Goal: Task Accomplishment & Management: Use online tool/utility

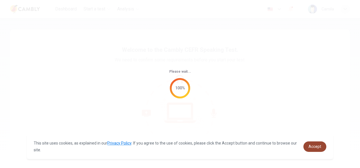
click at [319, 147] on span "Accept" at bounding box center [314, 146] width 13 height 5
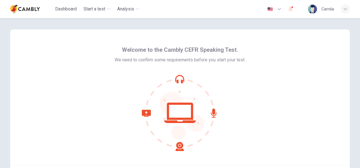
scroll to position [28, 0]
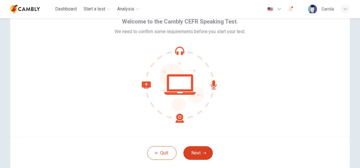
click at [201, 157] on button "Next" at bounding box center [197, 153] width 29 height 14
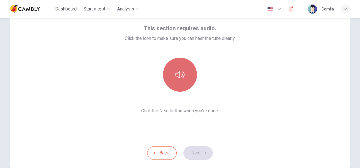
click at [185, 82] on button "button" at bounding box center [180, 75] width 34 height 34
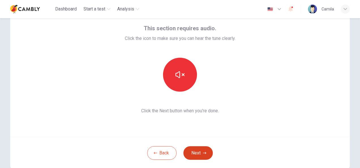
click at [198, 155] on button "Next" at bounding box center [197, 153] width 29 height 14
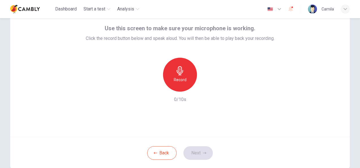
click at [185, 77] on div "Record" at bounding box center [180, 75] width 34 height 34
click at [203, 153] on icon "button" at bounding box center [204, 153] width 3 height 2
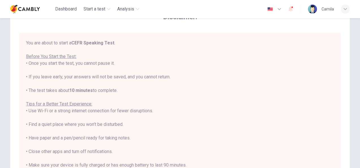
scroll to position [6, 0]
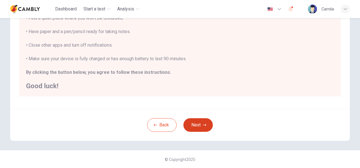
click at [203, 127] on button "Next" at bounding box center [197, 125] width 29 height 14
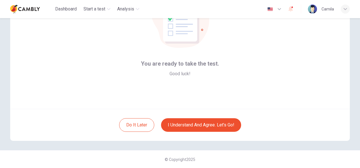
scroll to position [57, 0]
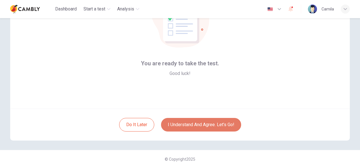
click at [202, 124] on button "I understand and agree. Let’s go!" at bounding box center [201, 125] width 80 height 14
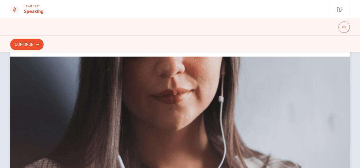
scroll to position [58, 0]
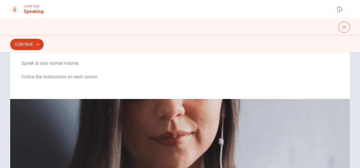
click at [29, 44] on button "Continue" at bounding box center [26, 44] width 33 height 11
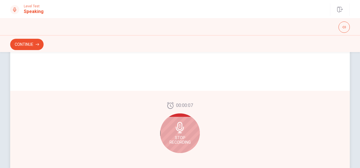
scroll to position [141, 0]
click at [22, 46] on button "Continue" at bounding box center [26, 44] width 33 height 11
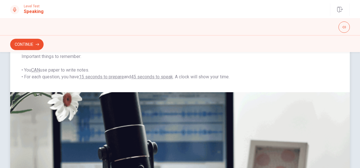
scroll to position [2, 0]
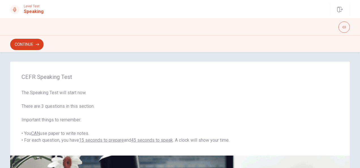
click at [30, 45] on button "Continue" at bounding box center [26, 44] width 33 height 11
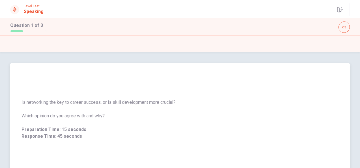
scroll to position [141, 0]
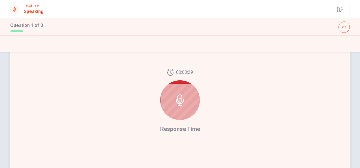
click at [175, 96] on icon at bounding box center [179, 99] width 11 height 11
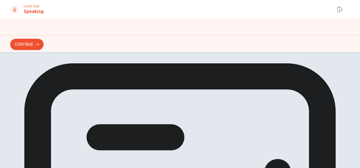
scroll to position [57, 0]
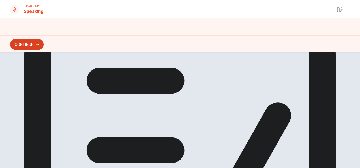
click at [27, 47] on button "Continue" at bounding box center [26, 44] width 33 height 11
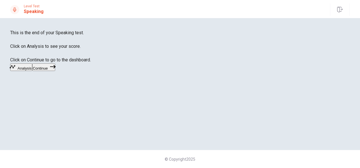
click at [55, 71] on button "Continue" at bounding box center [43, 67] width 23 height 8
